Goal: Information Seeking & Learning: Learn about a topic

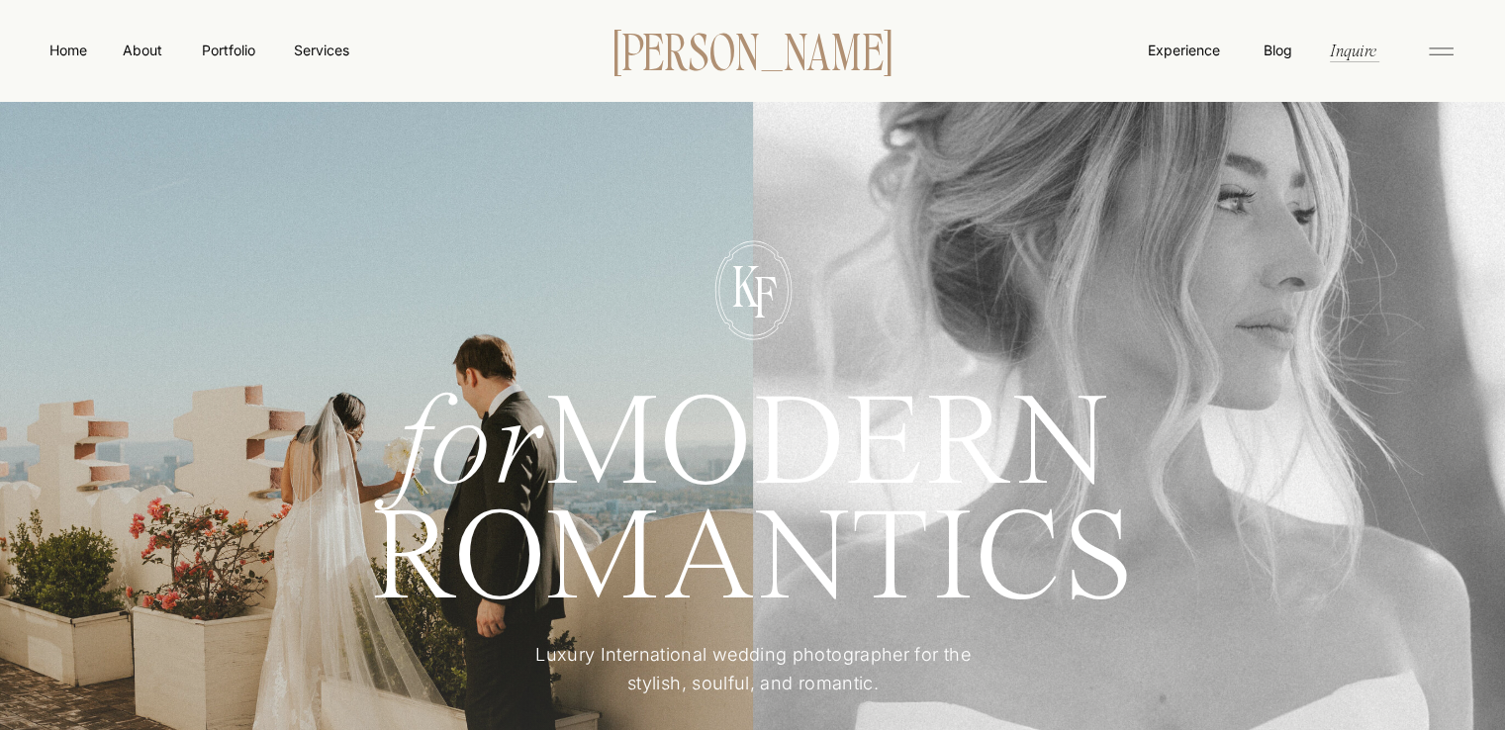
click at [700, 59] on p "[PERSON_NAME]" at bounding box center [753, 50] width 340 height 42
click at [335, 55] on nav "Services" at bounding box center [321, 50] width 58 height 21
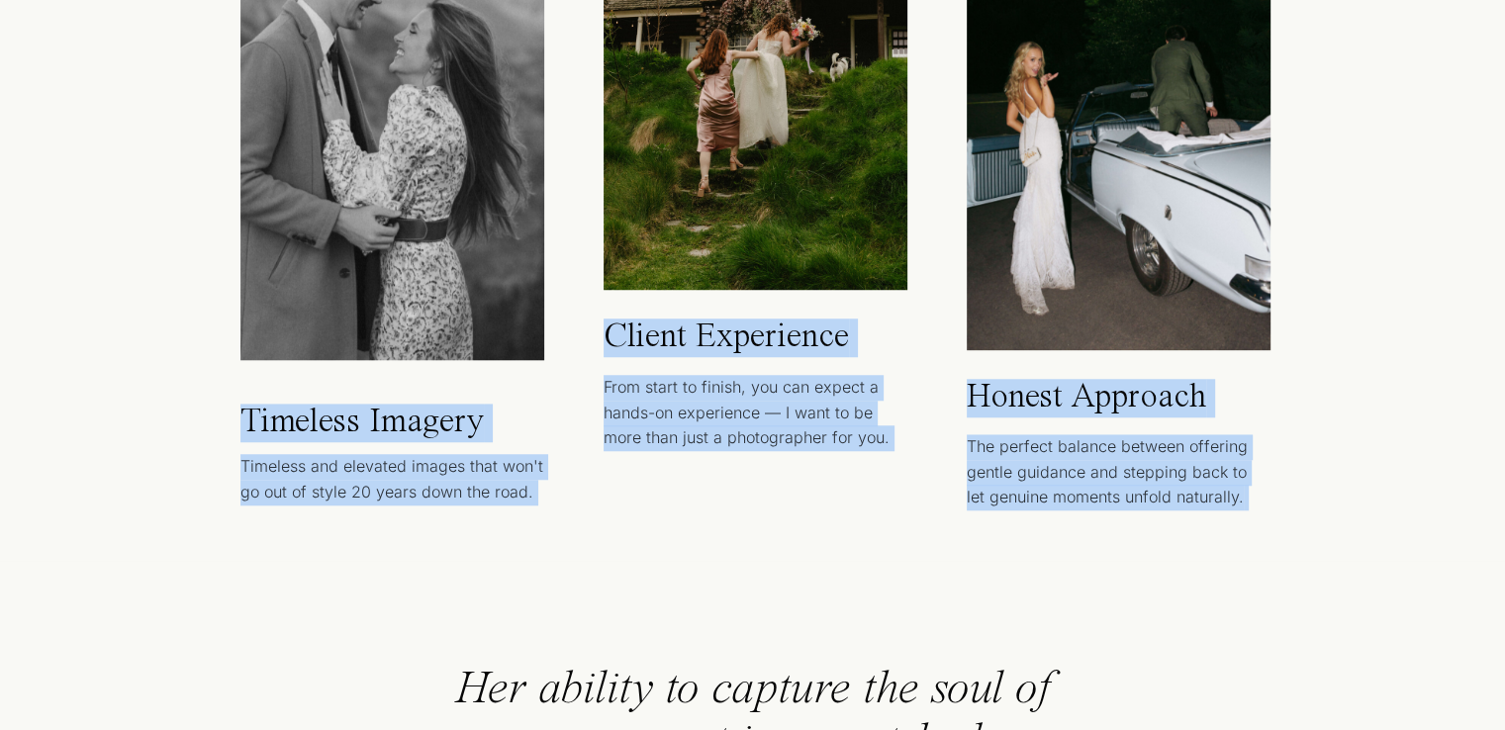
drag, startPoint x: 647, startPoint y: 625, endPoint x: 580, endPoint y: 397, distance: 238.3
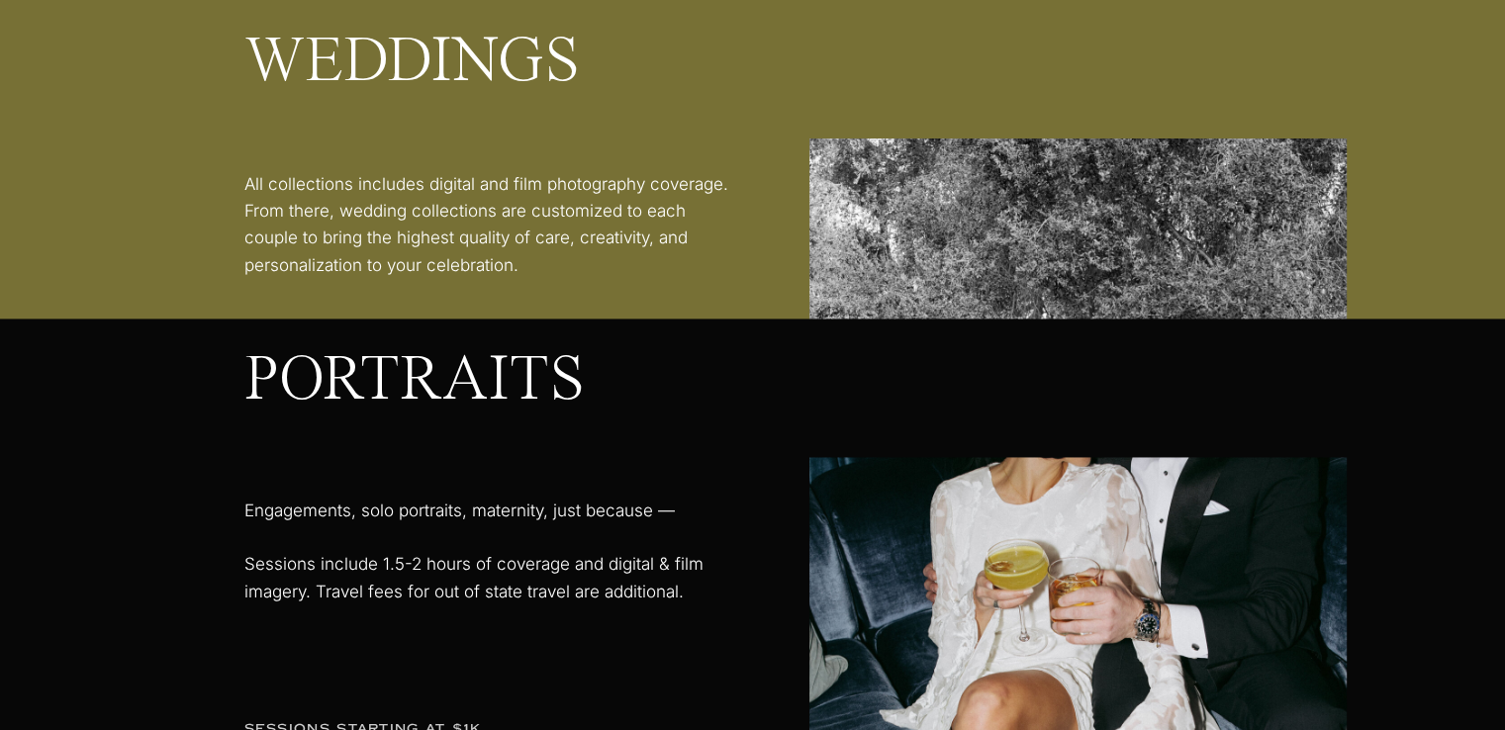
scroll to position [2565, 0]
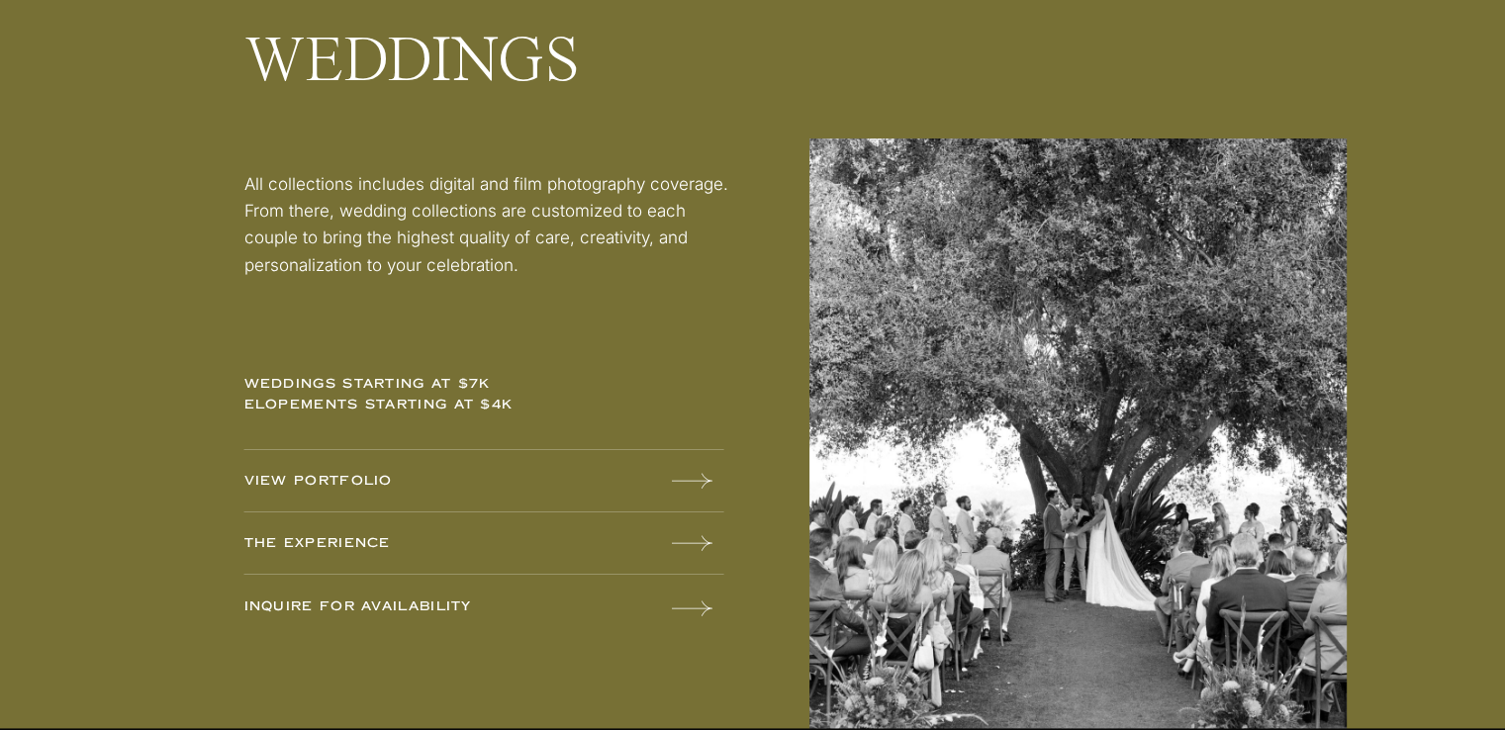
click at [647, 493] on div at bounding box center [752, 354] width 1505 height 747
click at [679, 485] on icon at bounding box center [692, 481] width 41 height 40
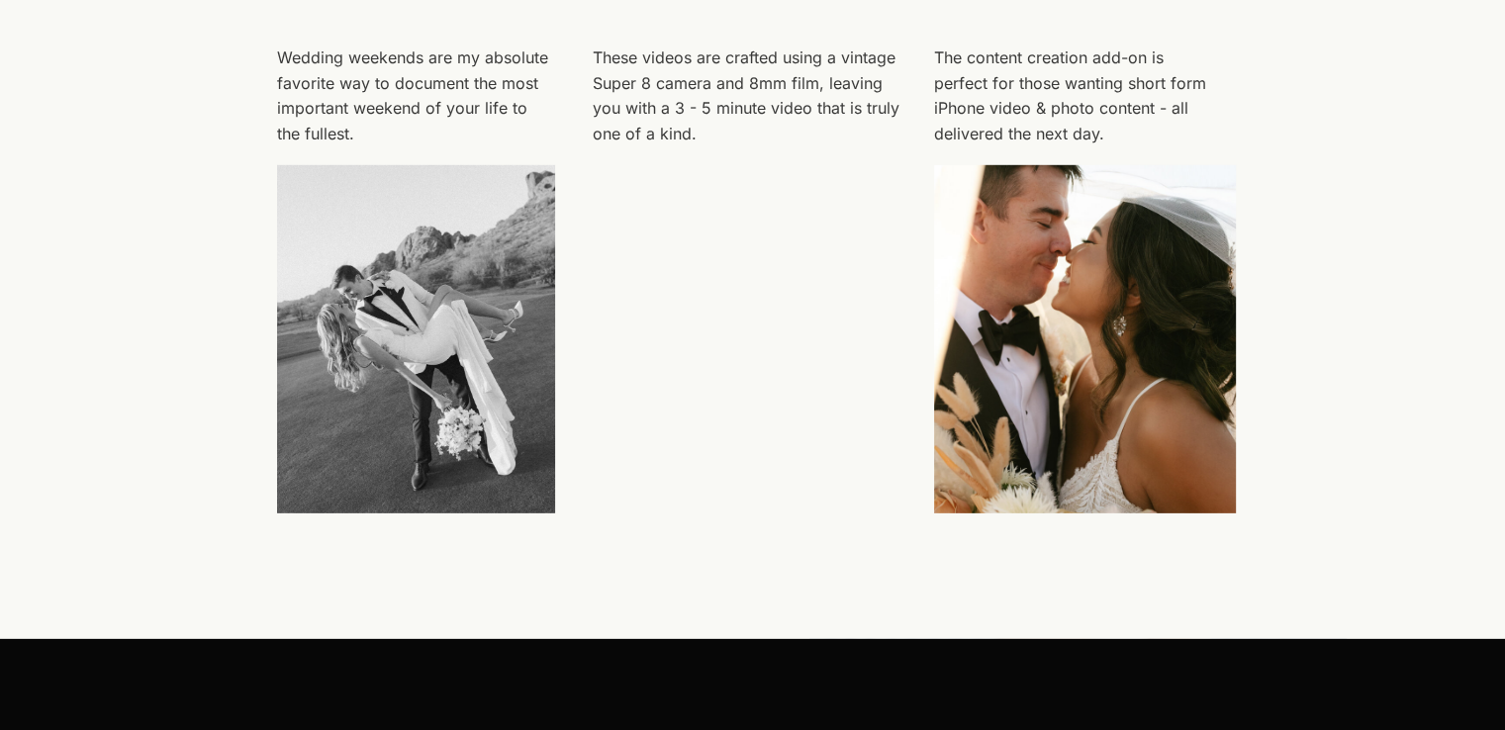
scroll to position [5979, 0]
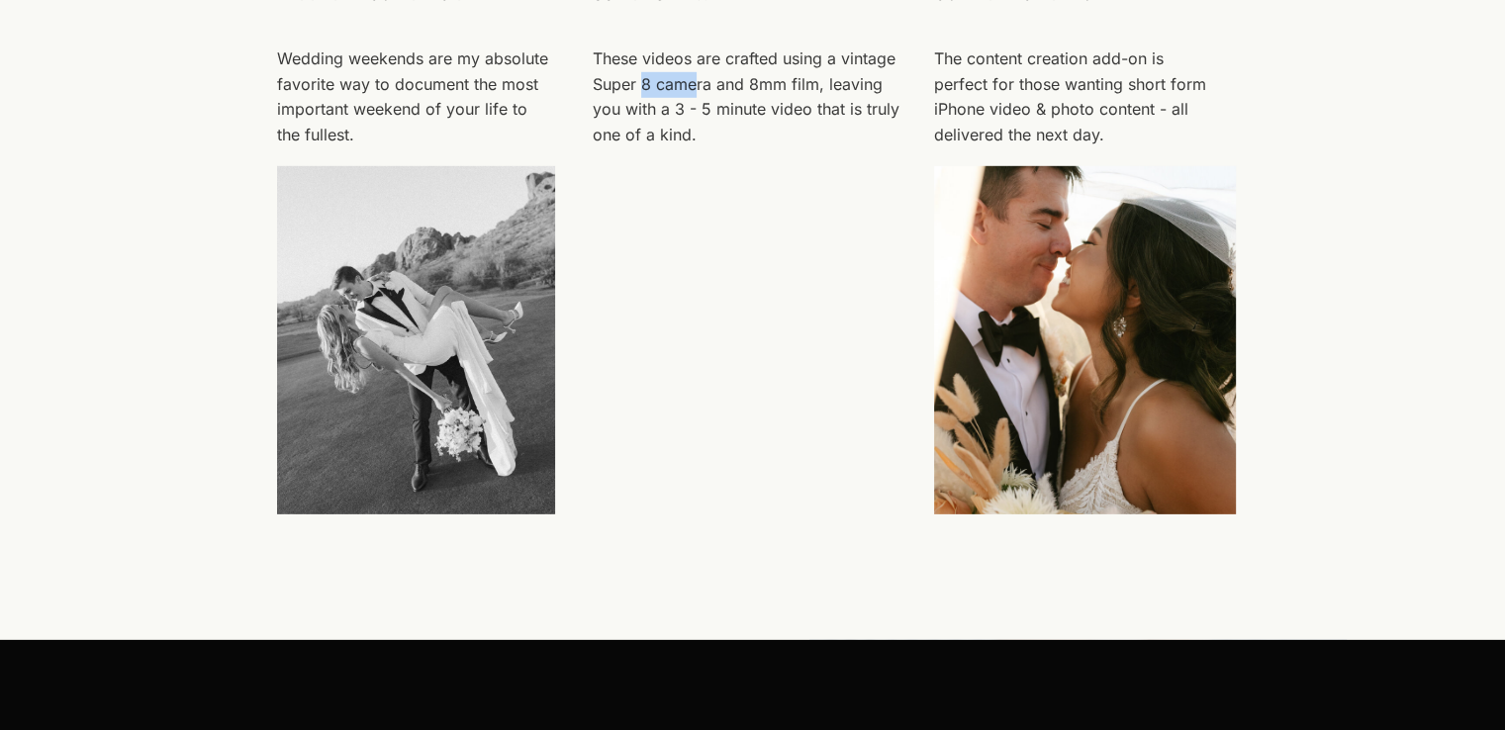
drag, startPoint x: 641, startPoint y: 80, endPoint x: 693, endPoint y: 77, distance: 51.5
click at [694, 77] on p "These videos are crafted using a vintage Super 8 camera and 8mm film, leaving y…" at bounding box center [746, 97] width 307 height 101
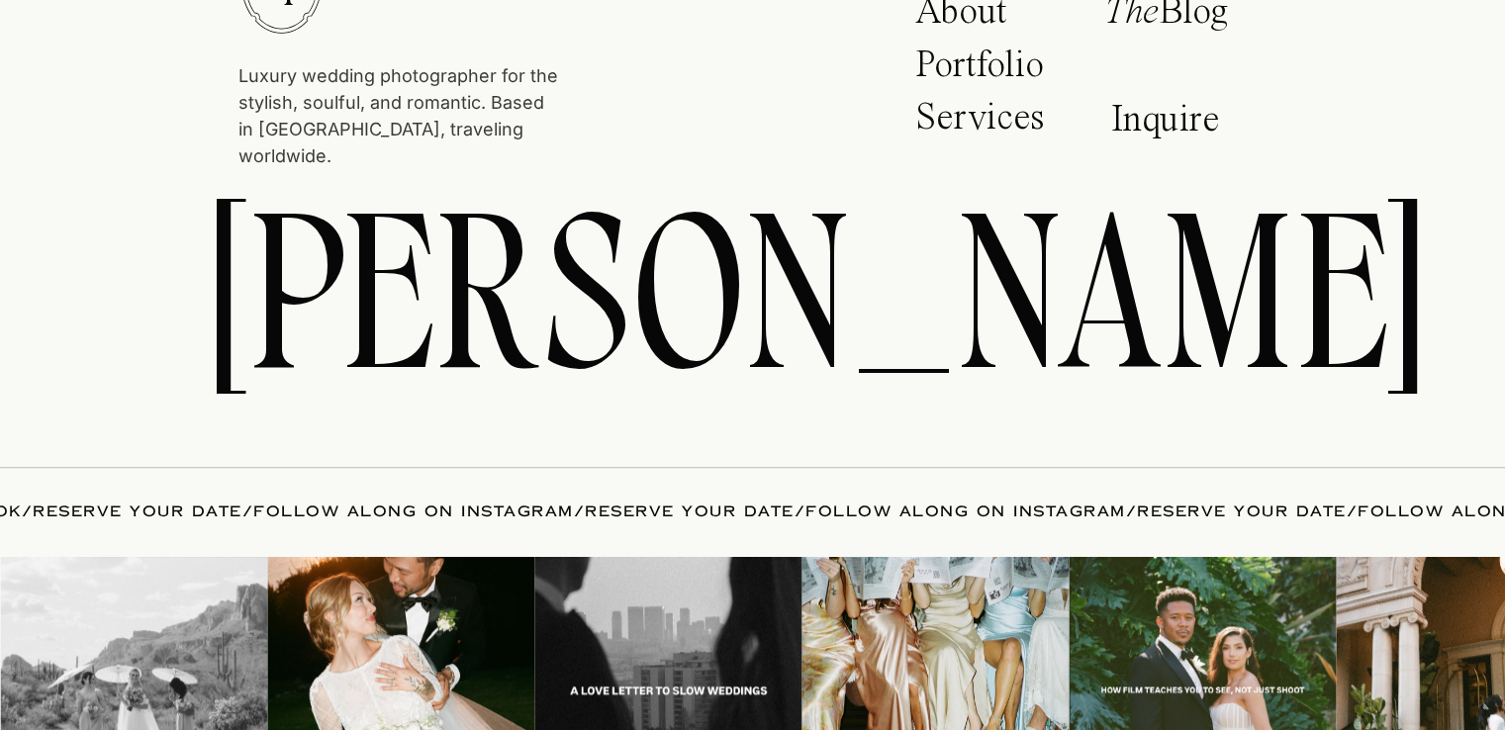
scroll to position [8730, 0]
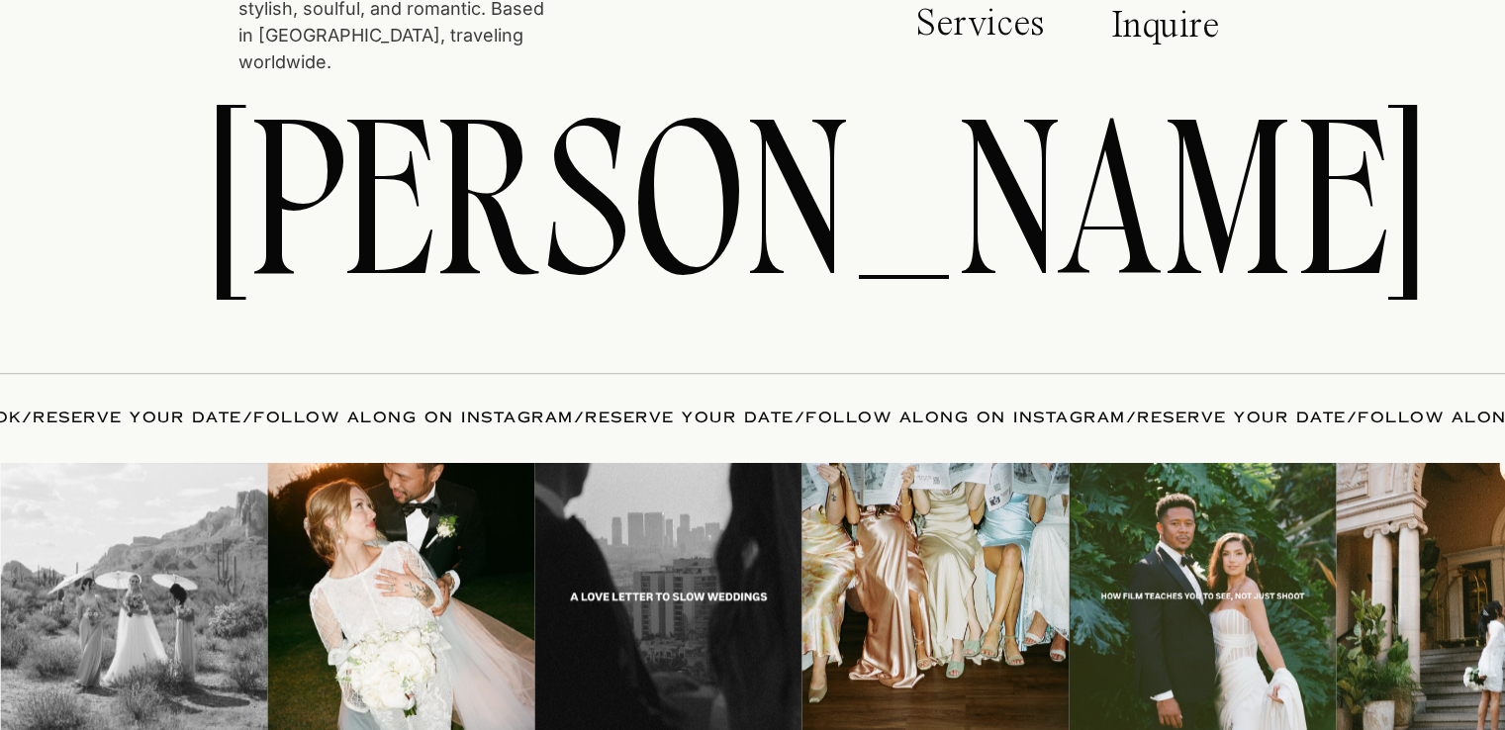
click at [1245, 551] on img at bounding box center [1202, 596] width 267 height 267
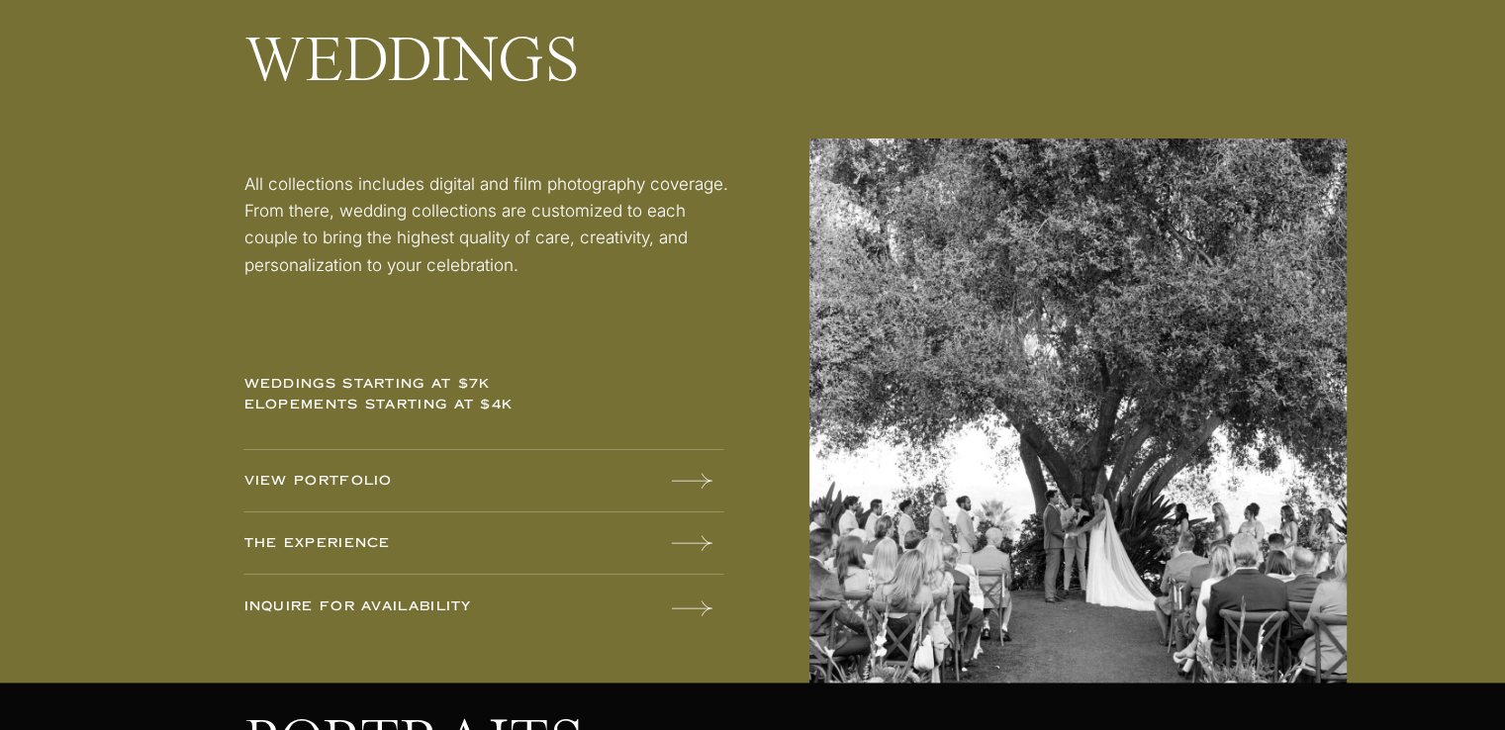
scroll to position [2609, 0]
